Goal: Book appointment/travel/reservation

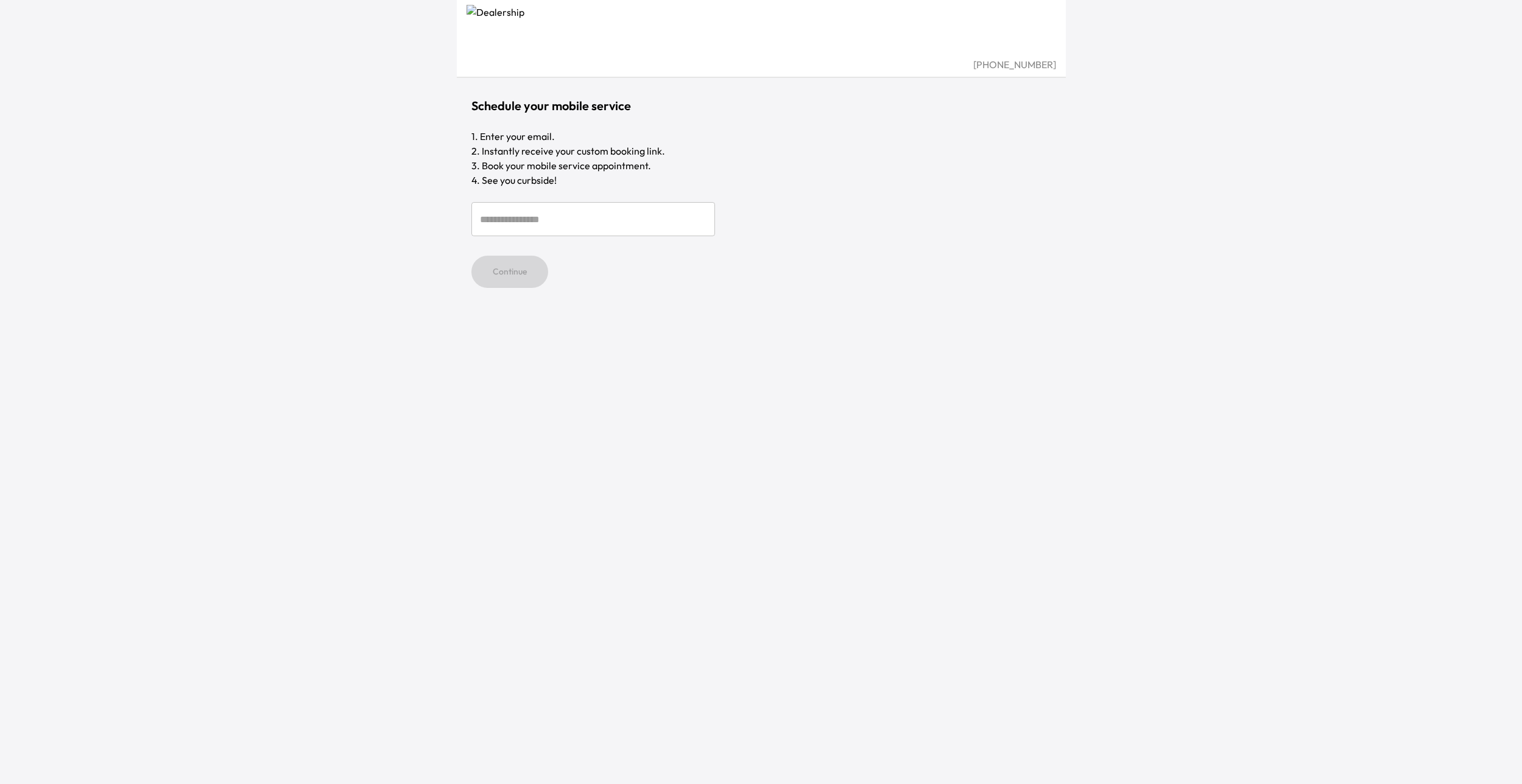
click at [521, 31] on img at bounding box center [761, 31] width 589 height 53
